Goal: Check status: Check status

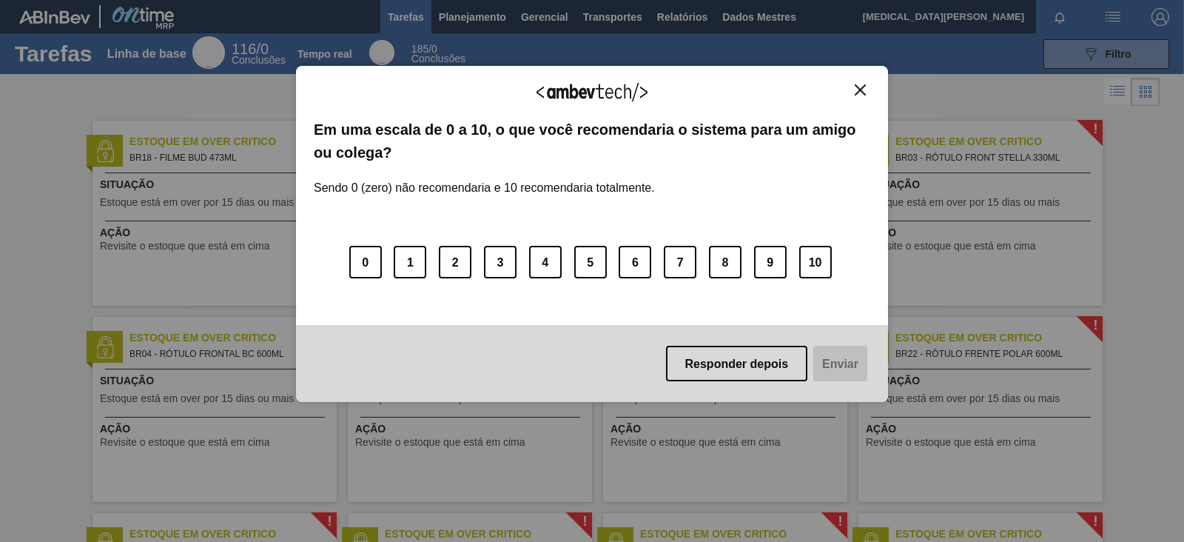
click at [869, 91] on button "Fechar" at bounding box center [860, 90] width 20 height 13
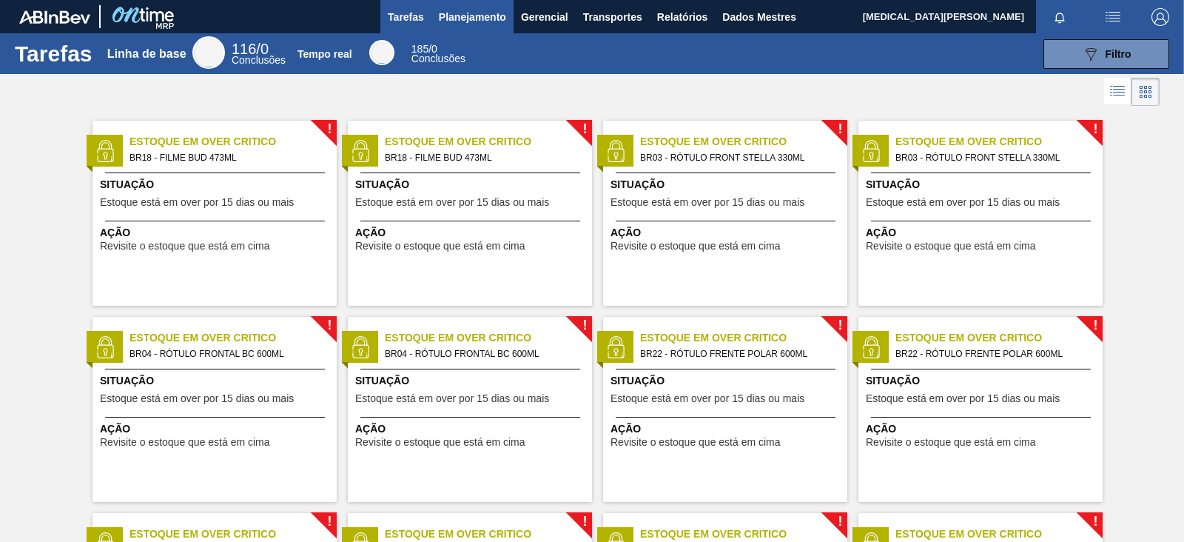
click at [464, 25] on button "Planejamento" at bounding box center [472, 16] width 82 height 33
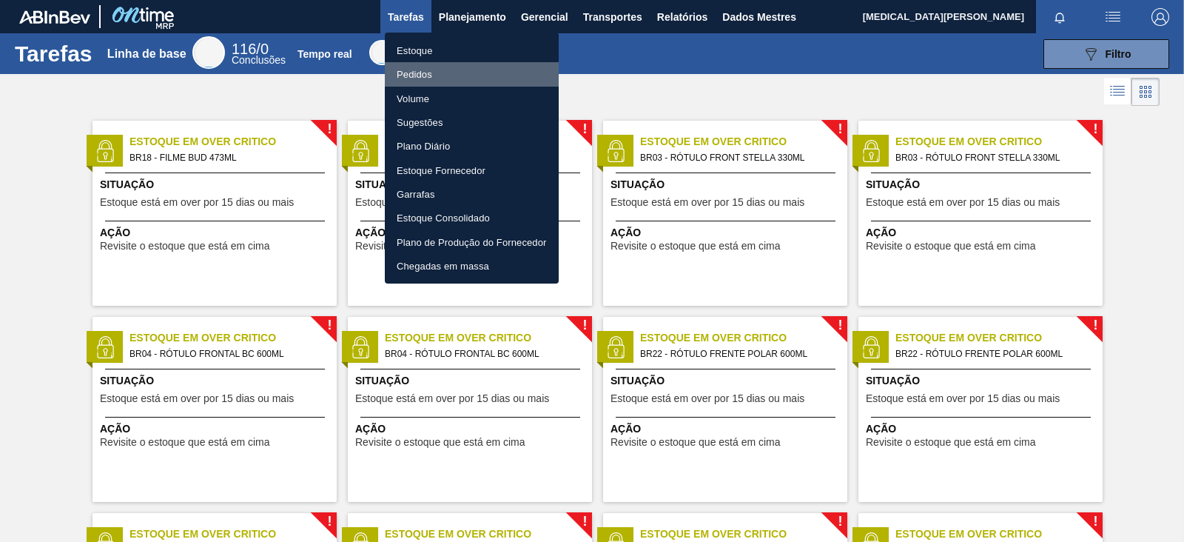
click at [442, 79] on li "Pedidos" at bounding box center [472, 74] width 174 height 24
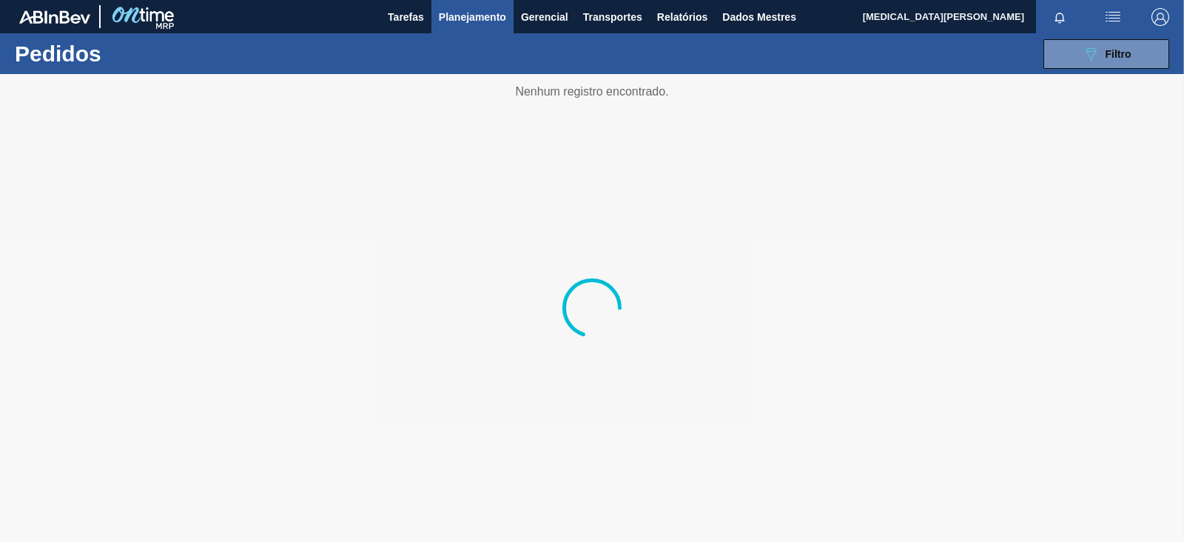
click at [1119, 28] on button "button" at bounding box center [1112, 16] width 47 height 33
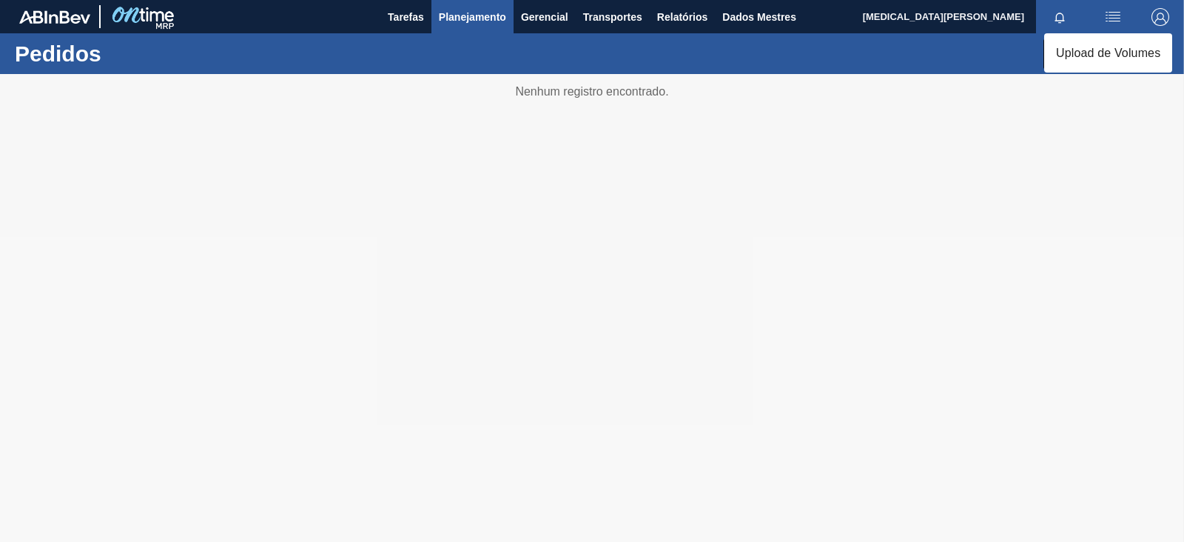
click at [1117, 41] on li "Upload de Volumes" at bounding box center [1108, 52] width 128 height 27
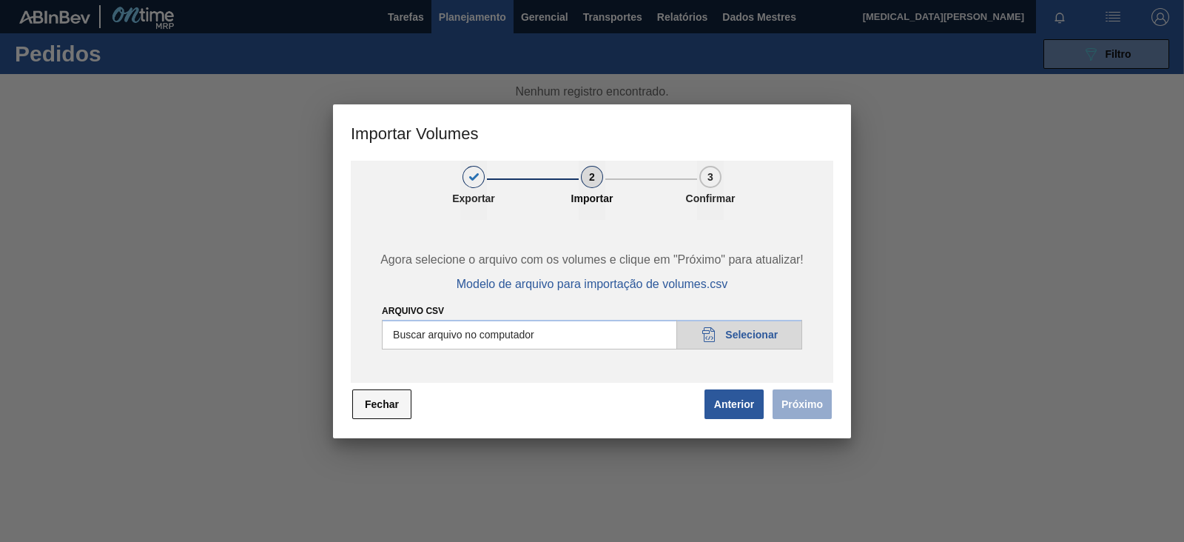
click at [365, 416] on button "Fechar" at bounding box center [381, 404] width 59 height 30
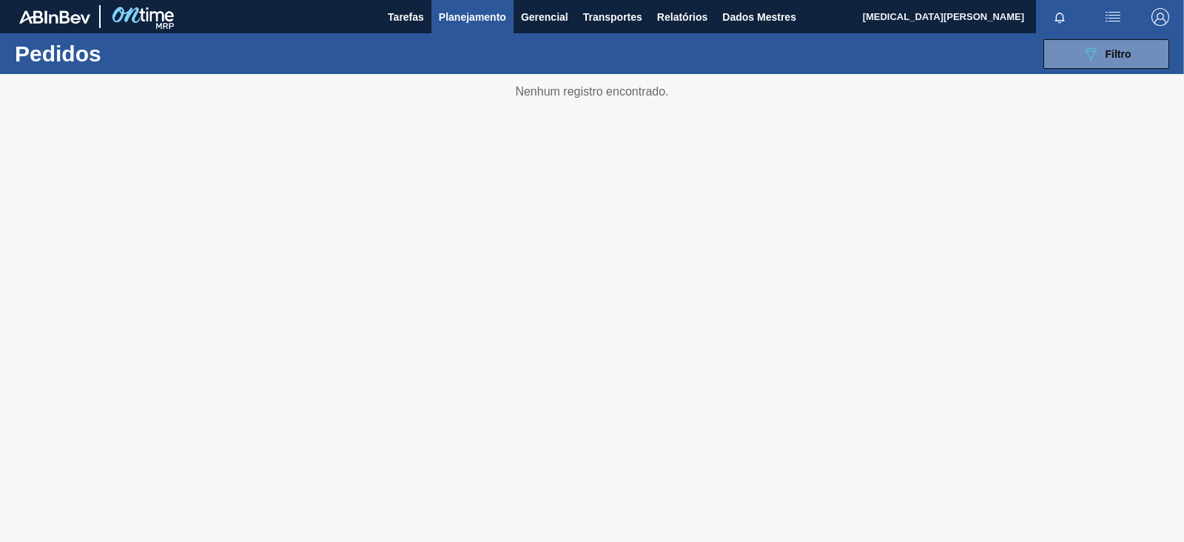
click at [1140, 48] on button "089F7B8B-B2A5-4AFE-B5C0-19BA573D28AC Filtro" at bounding box center [1106, 54] width 126 height 30
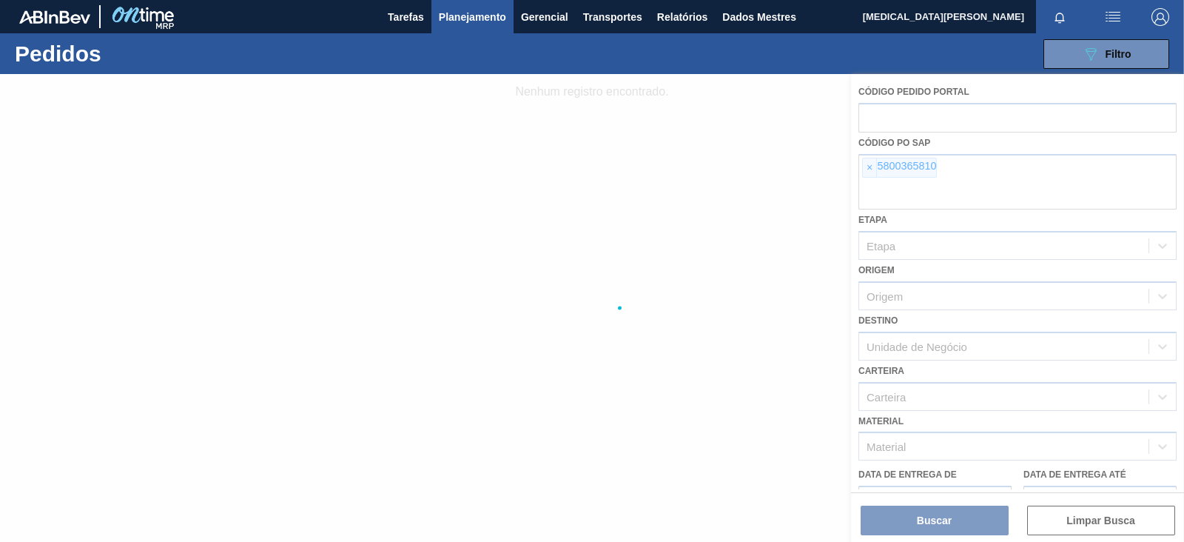
click at [847, 159] on div at bounding box center [592, 308] width 1184 height 468
click at [873, 175] on div at bounding box center [592, 308] width 1184 height 468
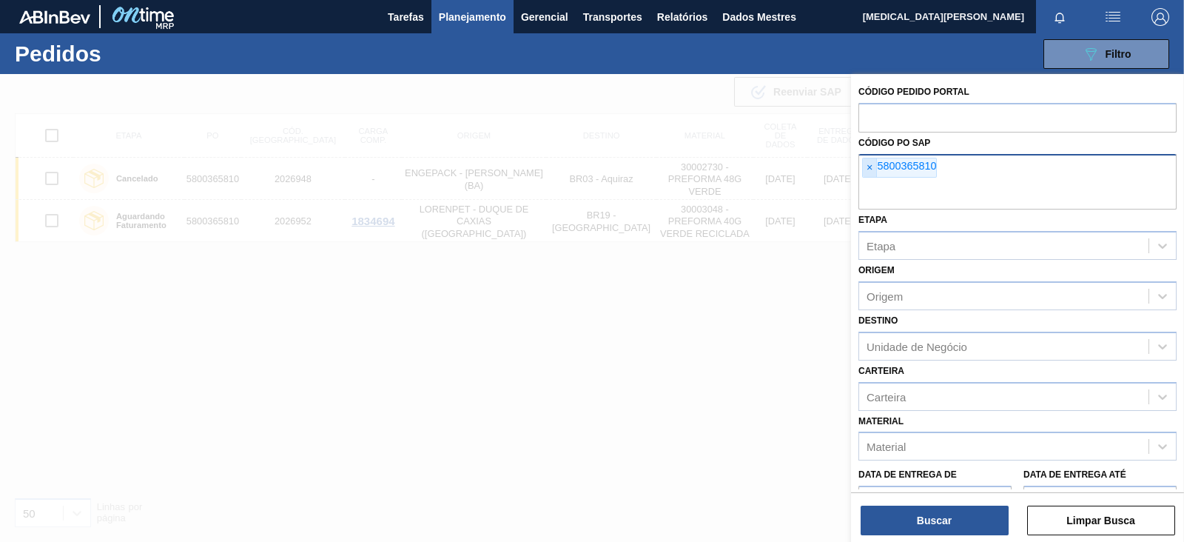
click at [867, 164] on font "×" at bounding box center [869, 167] width 6 height 12
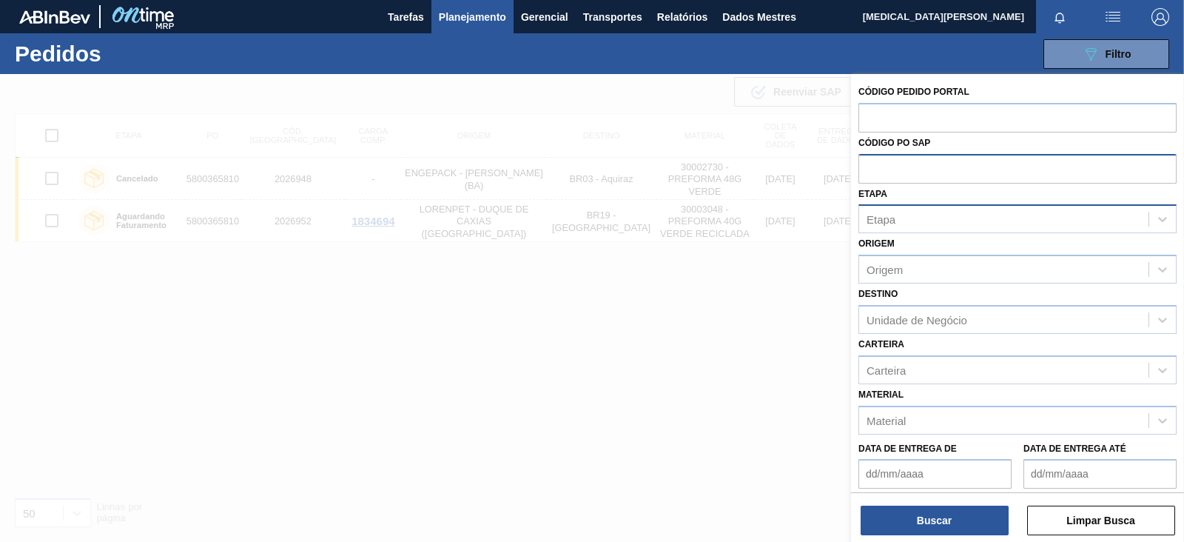
click at [909, 211] on div "Etapa" at bounding box center [1003, 219] width 289 height 21
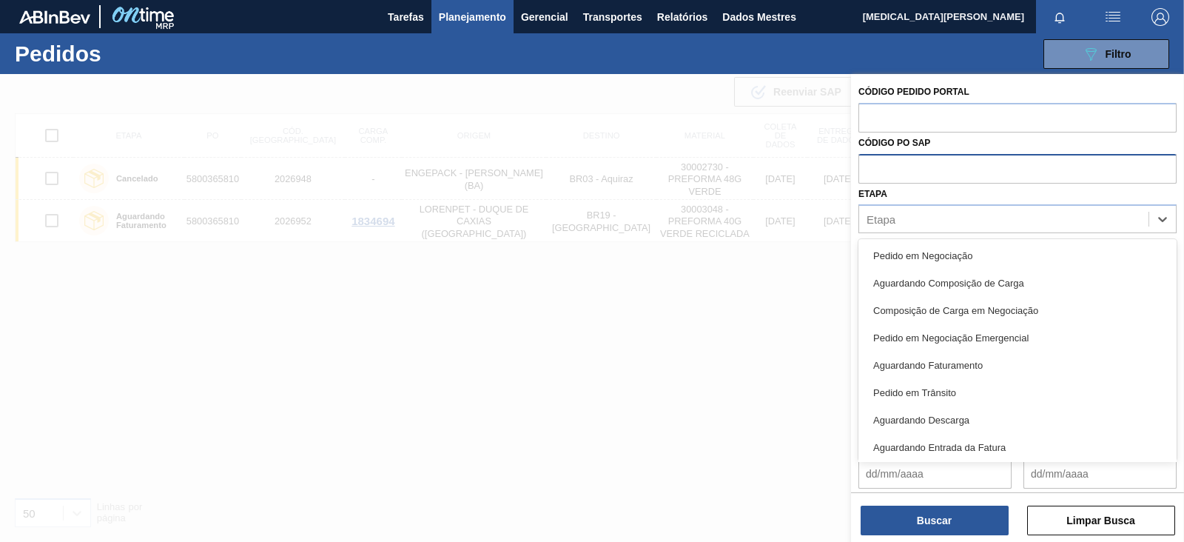
click at [903, 178] on input "text" at bounding box center [1017, 168] width 318 height 28
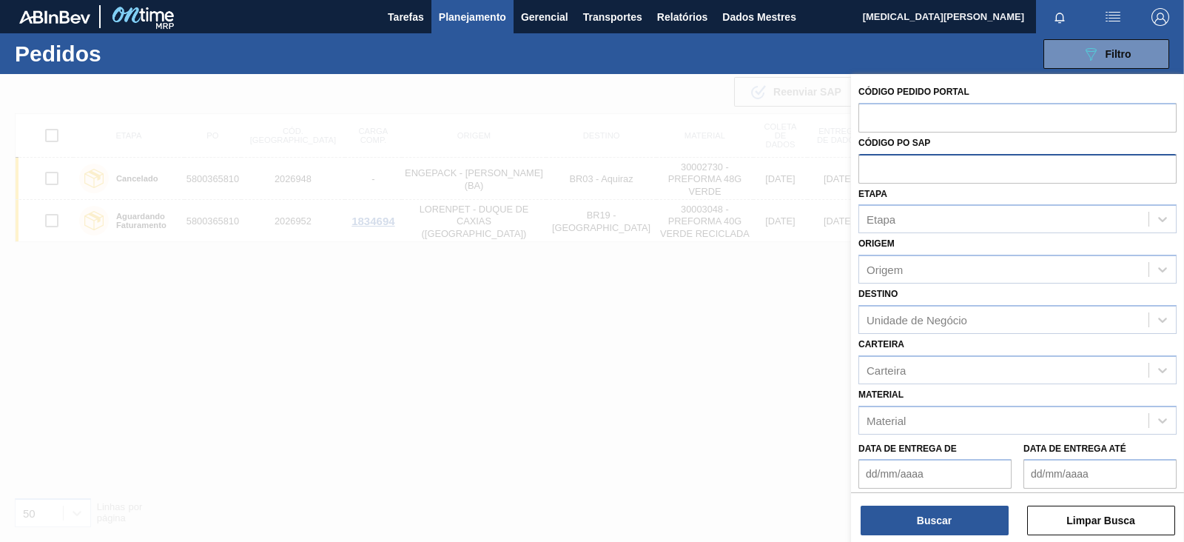
paste input "5800353325"
type input "5800353325"
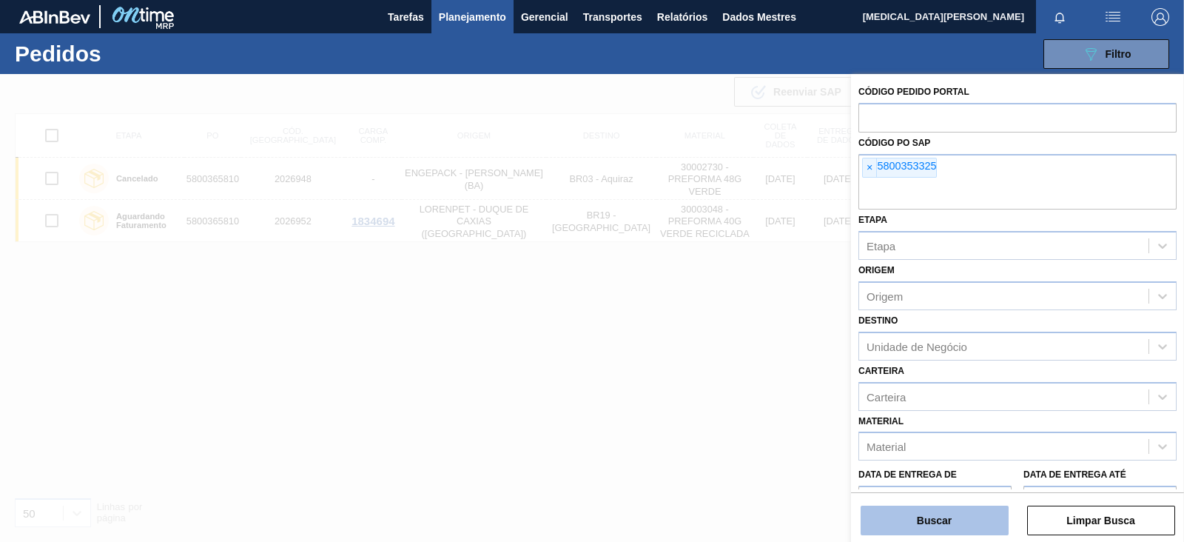
click at [942, 525] on font "Buscar" at bounding box center [934, 520] width 35 height 12
